Goal: Task Accomplishment & Management: Use online tool/utility

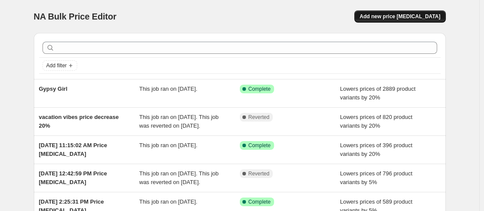
click at [397, 16] on span "Add new price change job" at bounding box center [400, 16] width 81 height 7
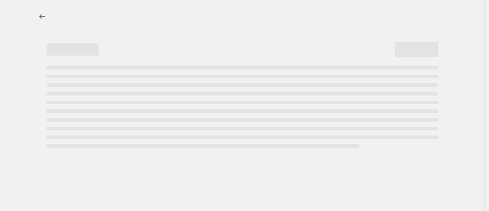
select select "percentage"
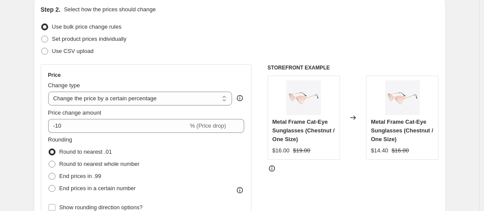
scroll to position [101, 0]
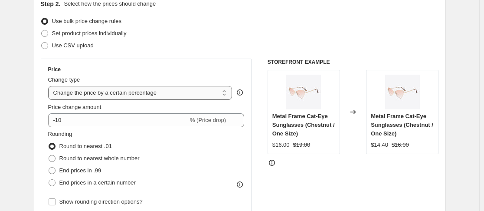
click at [227, 95] on select "Change the price to a certain amount Change the price by a certain amount Chang…" at bounding box center [140, 93] width 184 height 14
click at [217, 41] on div "Use CSV upload" at bounding box center [240, 45] width 398 height 12
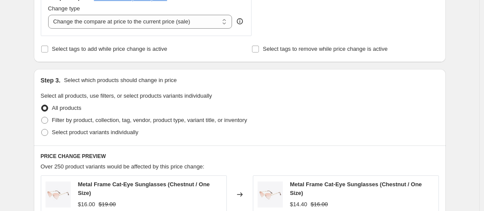
scroll to position [334, 0]
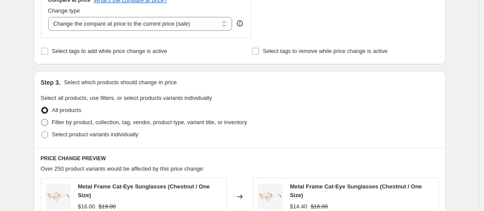
click at [47, 122] on span at bounding box center [44, 122] width 7 height 7
click at [42, 119] on input "Filter by product, collection, tag, vendor, product type, variant title, or inv…" at bounding box center [41, 119] width 0 height 0
radio input "true"
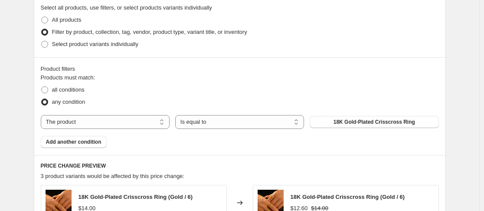
scroll to position [426, 0]
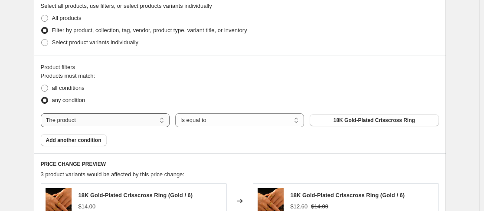
click at [164, 119] on select "The product The product's collection The product's tag The product's vendor The…" at bounding box center [105, 120] width 129 height 14
select select "collection"
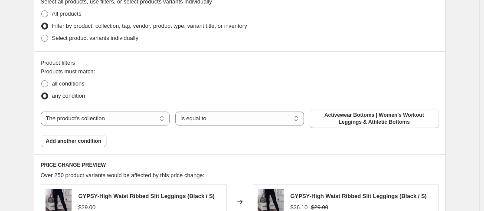
scroll to position [437, 0]
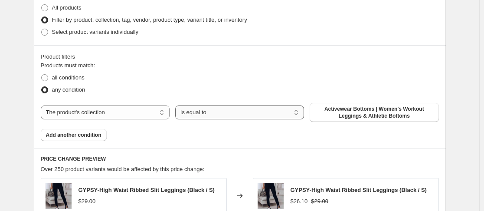
click at [299, 116] on select "Is equal to Is not equal to" at bounding box center [239, 112] width 129 height 14
select select "not_equal"
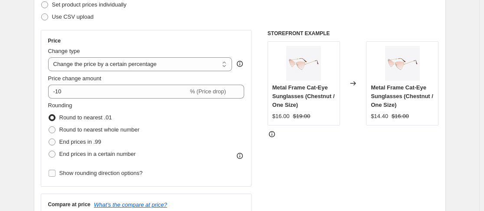
scroll to position [126, 0]
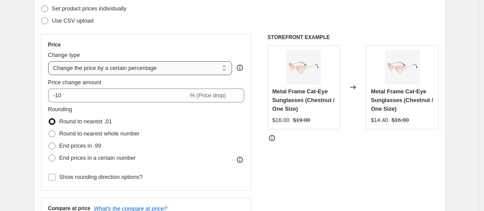
click at [228, 69] on select "Change the price to a certain amount Change the price by a certain amount Chang…" at bounding box center [140, 68] width 184 height 14
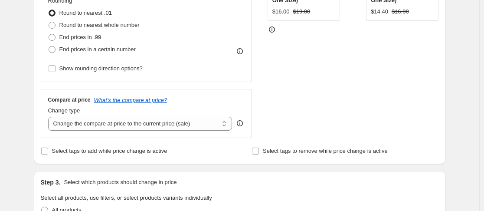
scroll to position [228, 0]
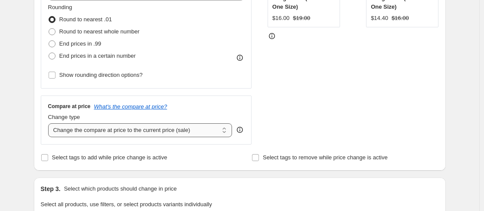
click at [226, 131] on select "Change the compare at price to the current price (sale) Change the compare at p…" at bounding box center [140, 130] width 184 height 14
click at [50, 123] on select "Change the compare at price to the current price (sale) Change the compare at p…" at bounding box center [140, 130] width 184 height 14
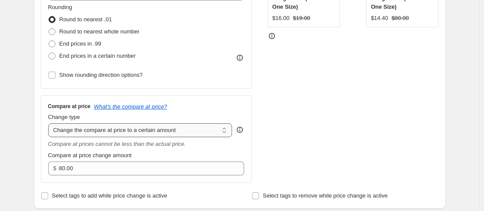
click at [227, 131] on select "Change the compare at price to the current price (sale) Change the compare at p…" at bounding box center [140, 130] width 184 height 14
select select "bp"
click at [50, 123] on select "Change the compare at price to the current price (sale) Change the compare at p…" at bounding box center [140, 130] width 184 height 14
type input "12.00"
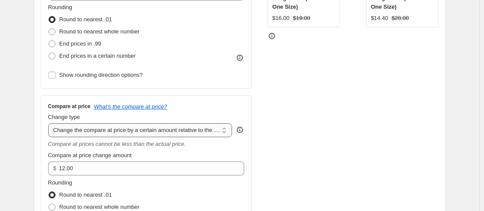
click at [224, 132] on select "Change the compare at price to the current price (sale) Change the compare at p…" at bounding box center [140, 130] width 184 height 14
